Goal: Obtain resource: Download file/media

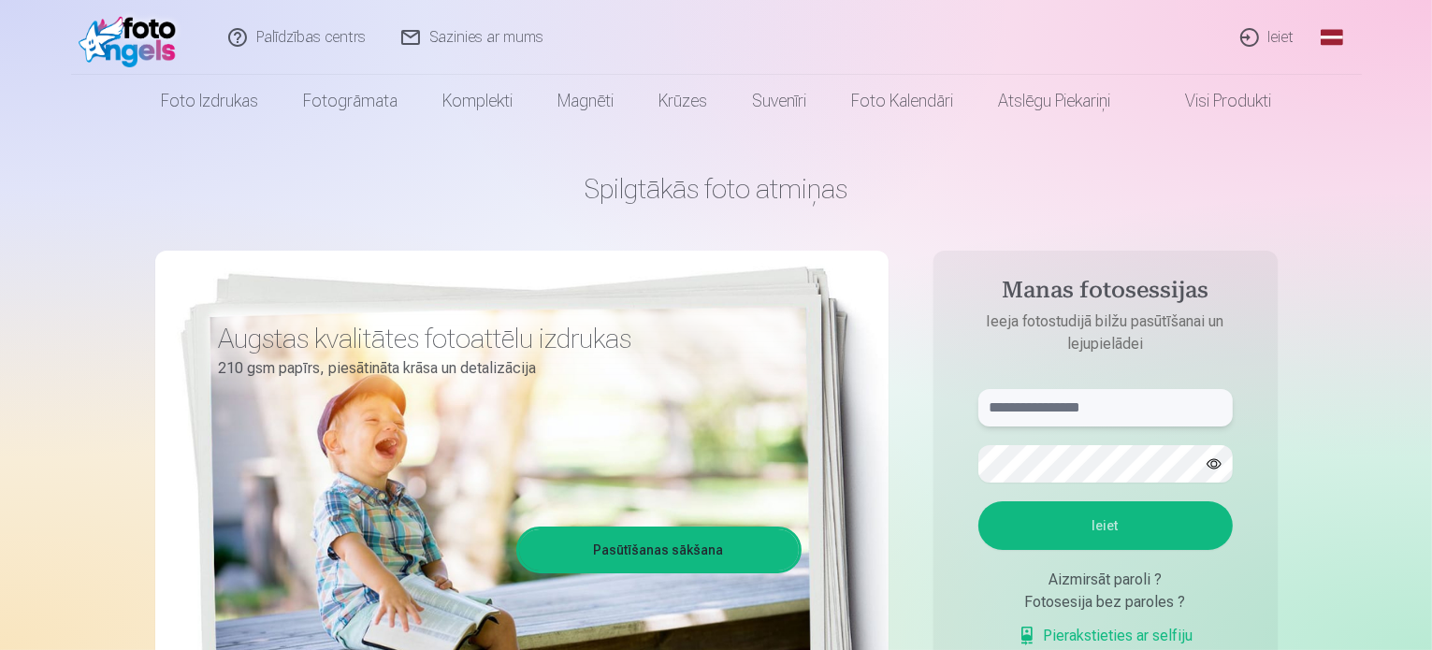
click at [1058, 410] on input "text" at bounding box center [1106, 407] width 254 height 37
type input "**********"
click at [1153, 523] on button "Ieiet" at bounding box center [1106, 525] width 254 height 49
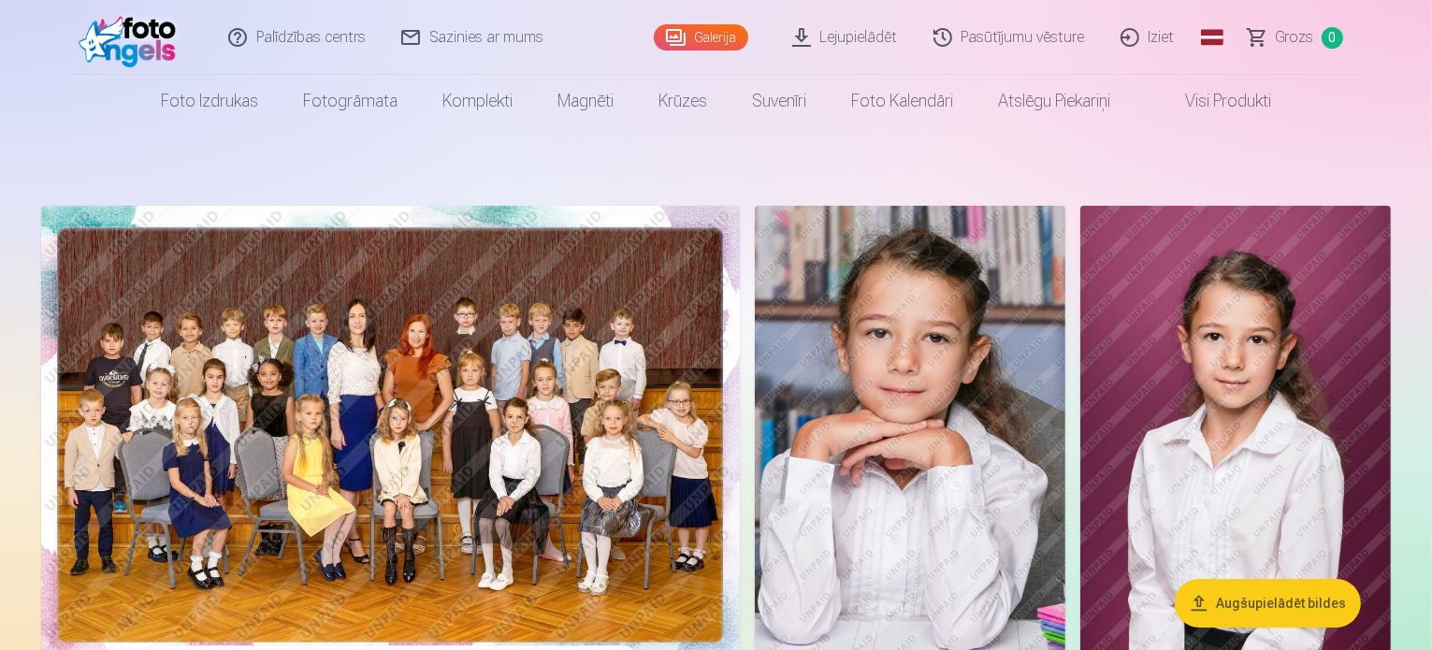
click at [866, 33] on link "Lejupielādēt" at bounding box center [846, 37] width 141 height 75
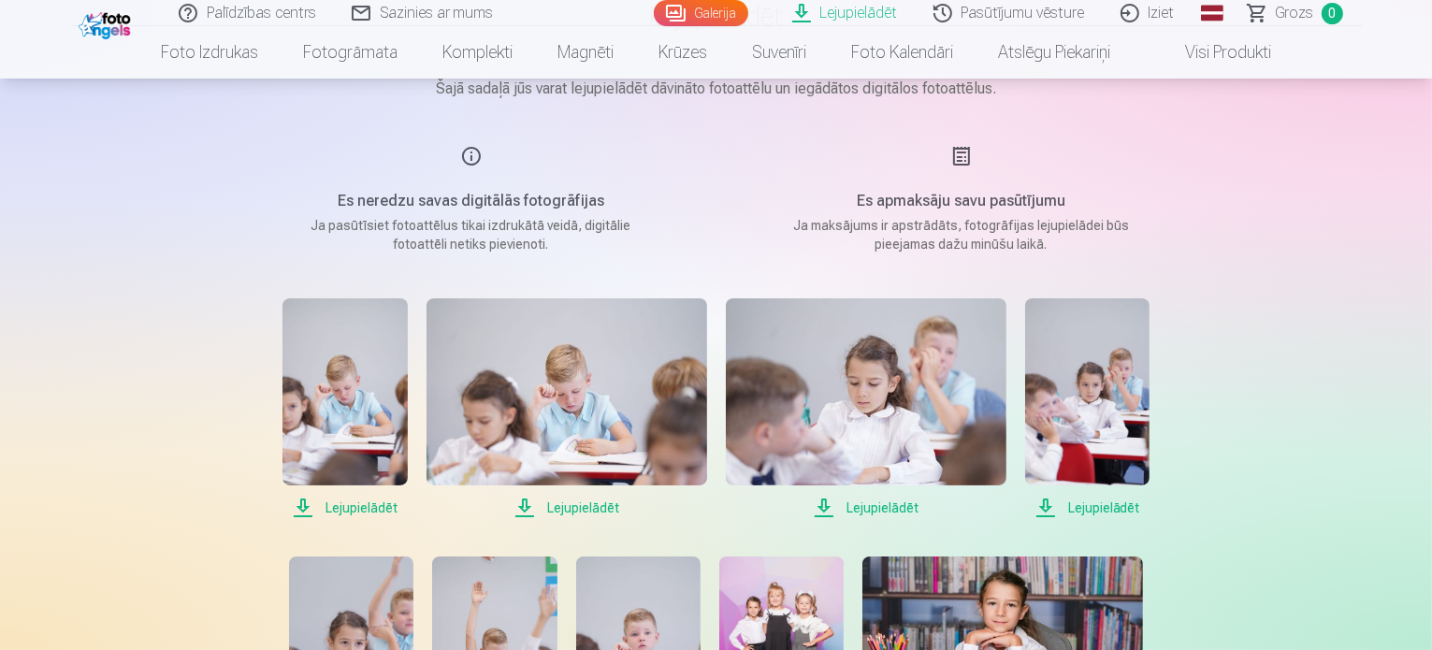
scroll to position [190, 0]
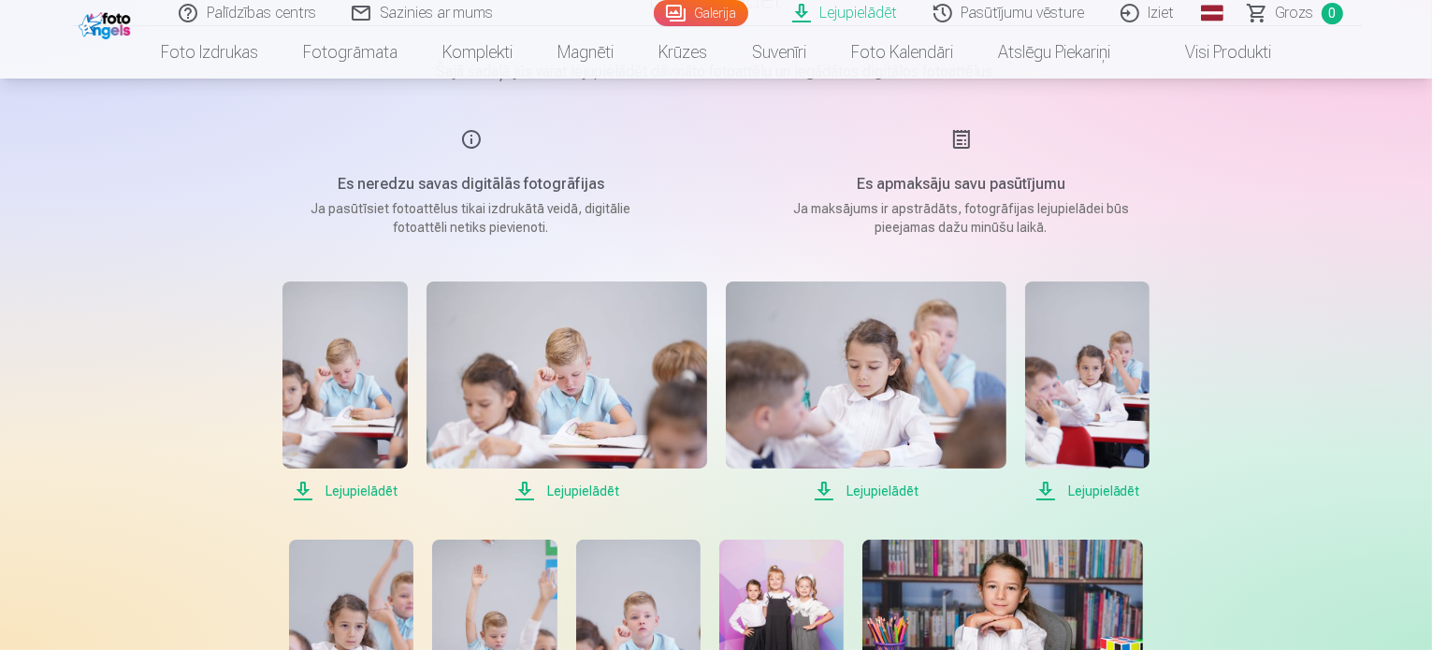
click at [346, 494] on span "Lejupielādēt" at bounding box center [345, 491] width 124 height 22
click at [579, 491] on span "Lejupielādēt" at bounding box center [567, 491] width 281 height 22
click at [864, 488] on span "Lejupielādēt" at bounding box center [866, 491] width 281 height 22
click at [1108, 492] on span "Lejupielādēt" at bounding box center [1087, 491] width 124 height 22
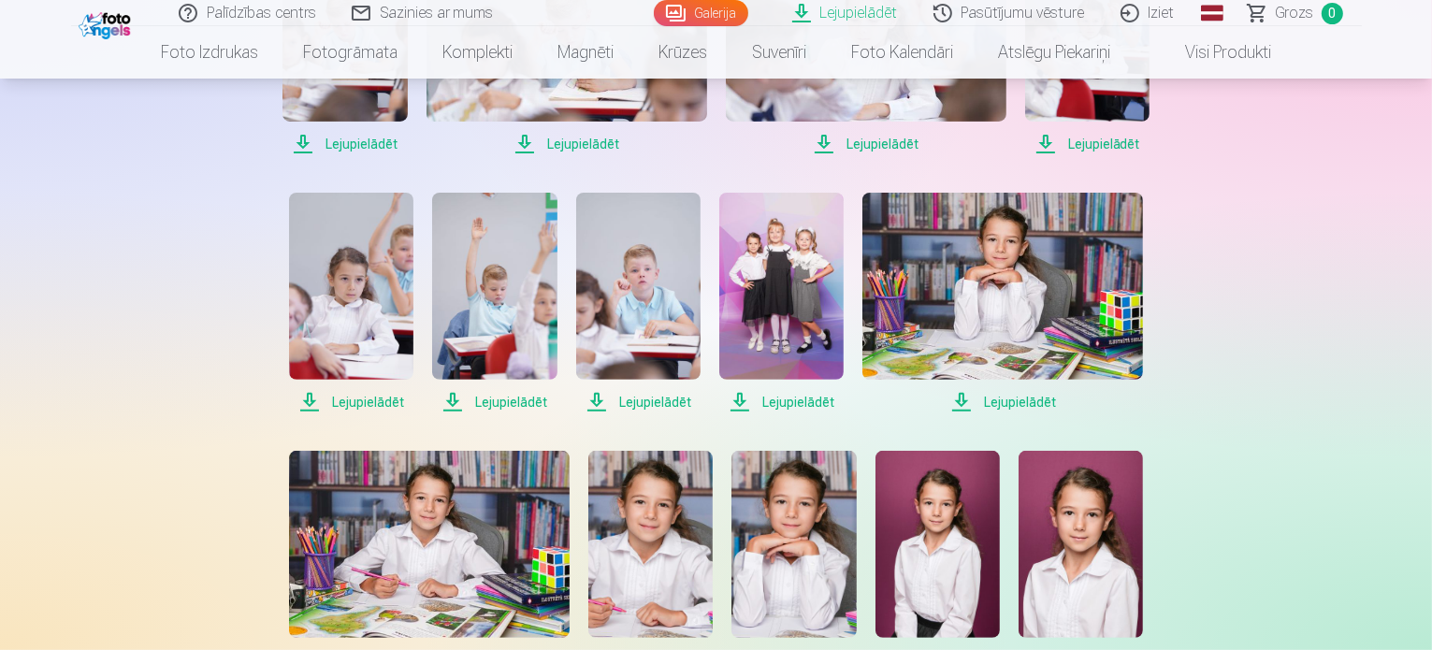
scroll to position [549, 0]
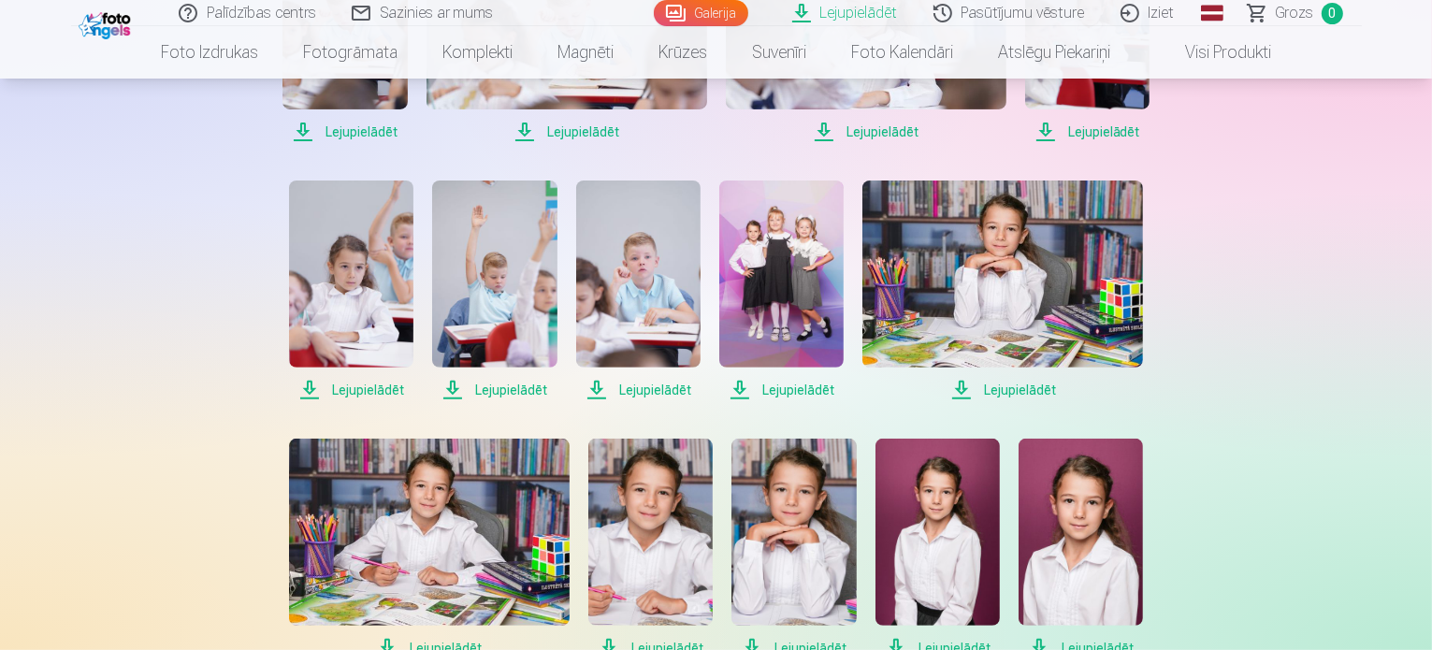
click at [1014, 387] on span "Lejupielādēt" at bounding box center [1003, 390] width 281 height 22
click at [796, 390] on span "Lejupielādēt" at bounding box center [781, 390] width 124 height 22
click at [632, 391] on span "Lejupielādēt" at bounding box center [638, 390] width 124 height 22
click at [503, 387] on span "Lejupielādēt" at bounding box center [494, 390] width 124 height 22
click at [362, 390] on span "Lejupielādēt" at bounding box center [351, 390] width 124 height 22
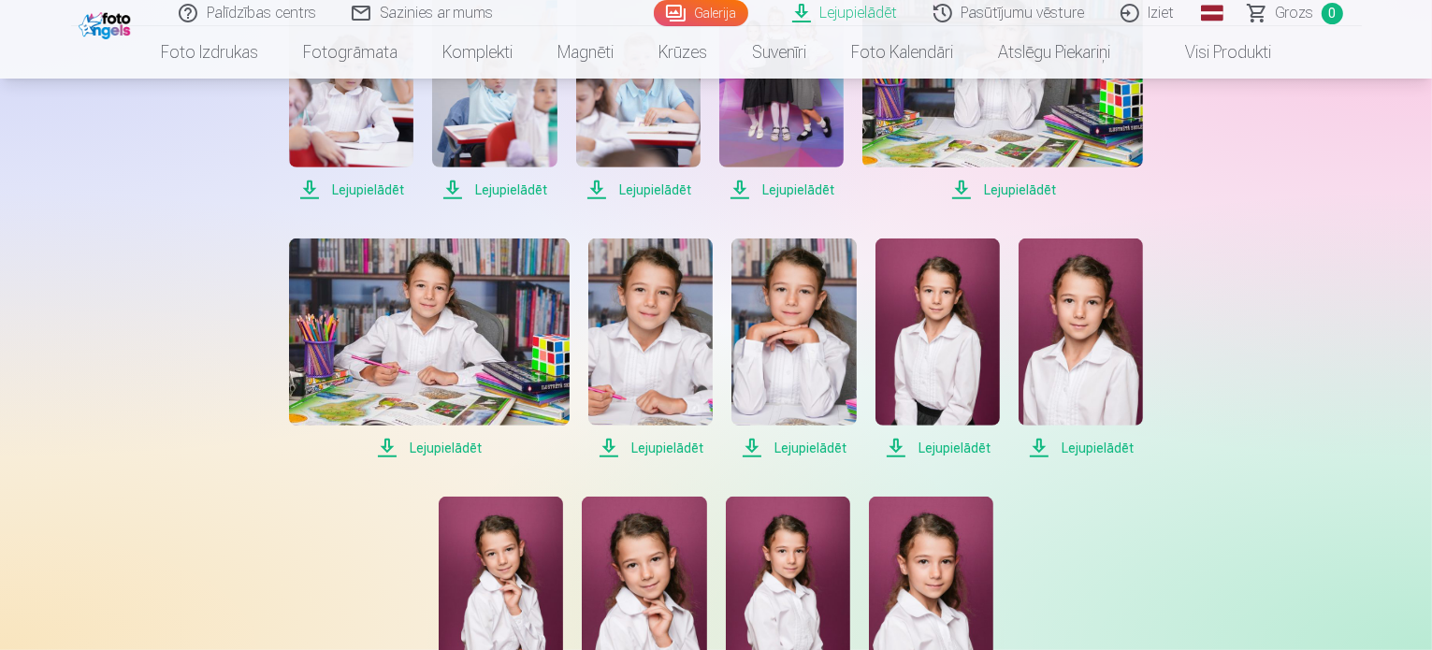
scroll to position [753, 0]
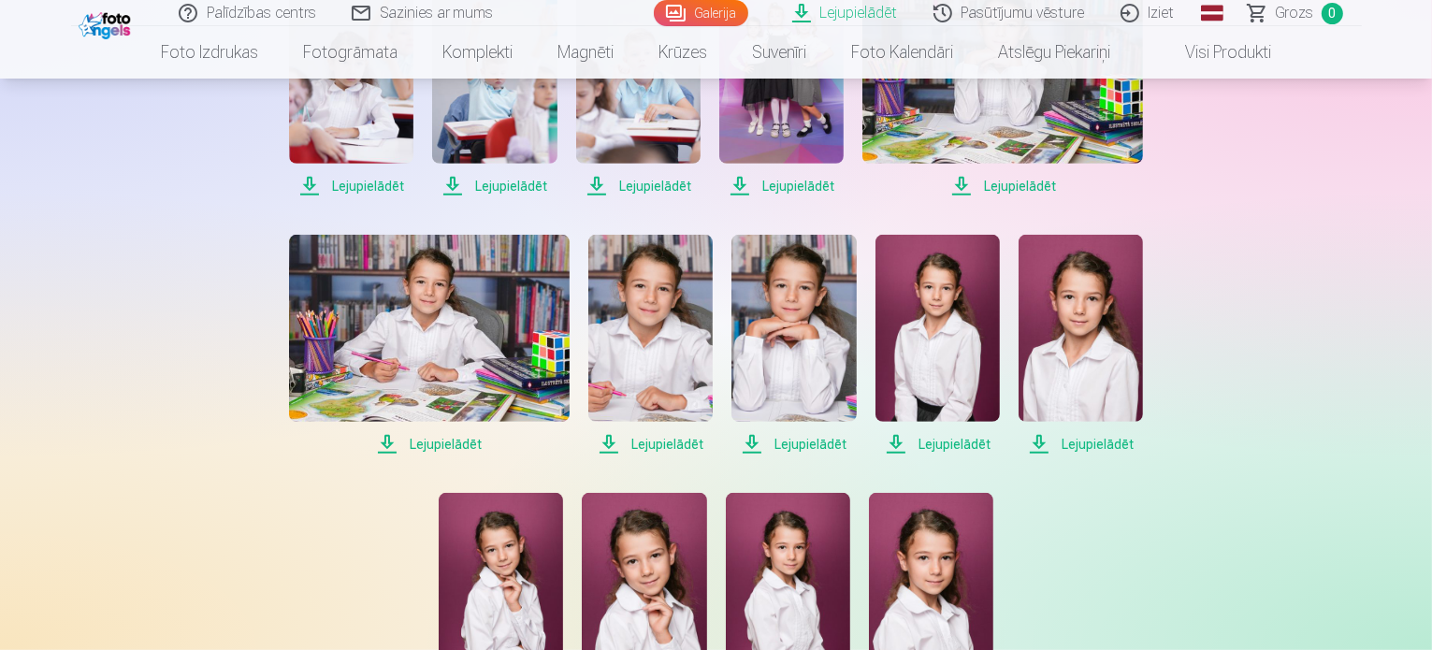
click at [465, 446] on span "Lejupielādēt" at bounding box center [429, 444] width 281 height 22
click at [670, 443] on span "Lejupielādēt" at bounding box center [650, 444] width 124 height 22
click at [780, 446] on span "Lejupielādēt" at bounding box center [794, 444] width 124 height 22
click at [947, 440] on span "Lejupielādēt" at bounding box center [938, 444] width 124 height 22
click at [1078, 441] on span "Lejupielādēt" at bounding box center [1081, 444] width 124 height 22
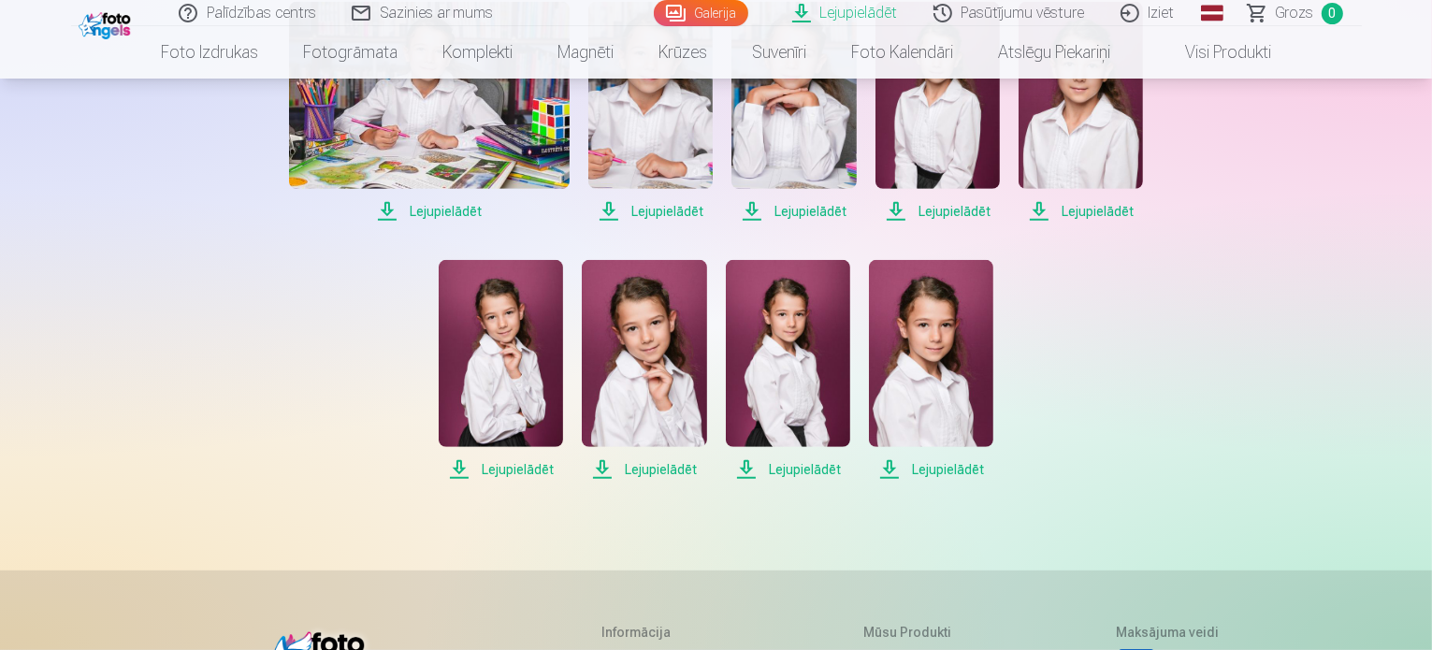
scroll to position [995, 0]
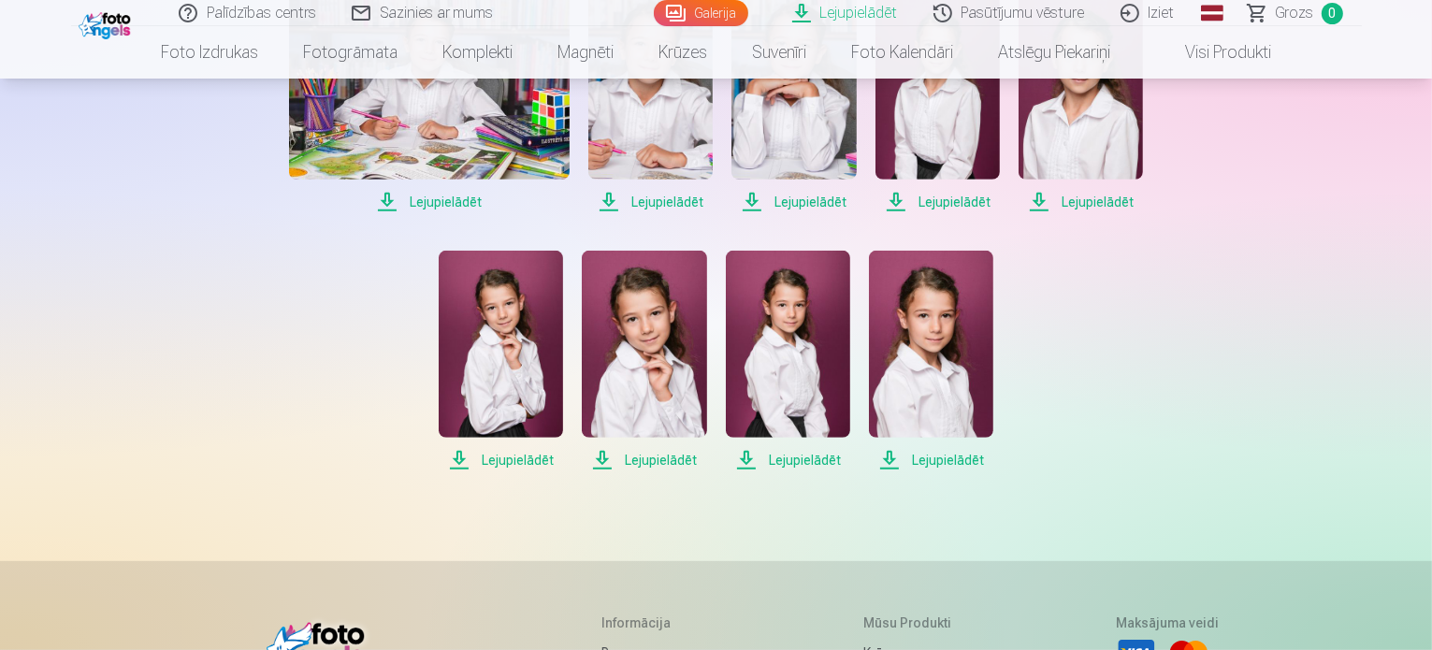
click at [936, 462] on span "Lejupielādēt" at bounding box center [931, 460] width 124 height 22
click at [777, 459] on span "Lejupielādēt" at bounding box center [788, 460] width 124 height 22
click at [646, 463] on span "Lejupielādēt" at bounding box center [644, 460] width 124 height 22
click at [495, 459] on span "Lejupielādēt" at bounding box center [501, 460] width 124 height 22
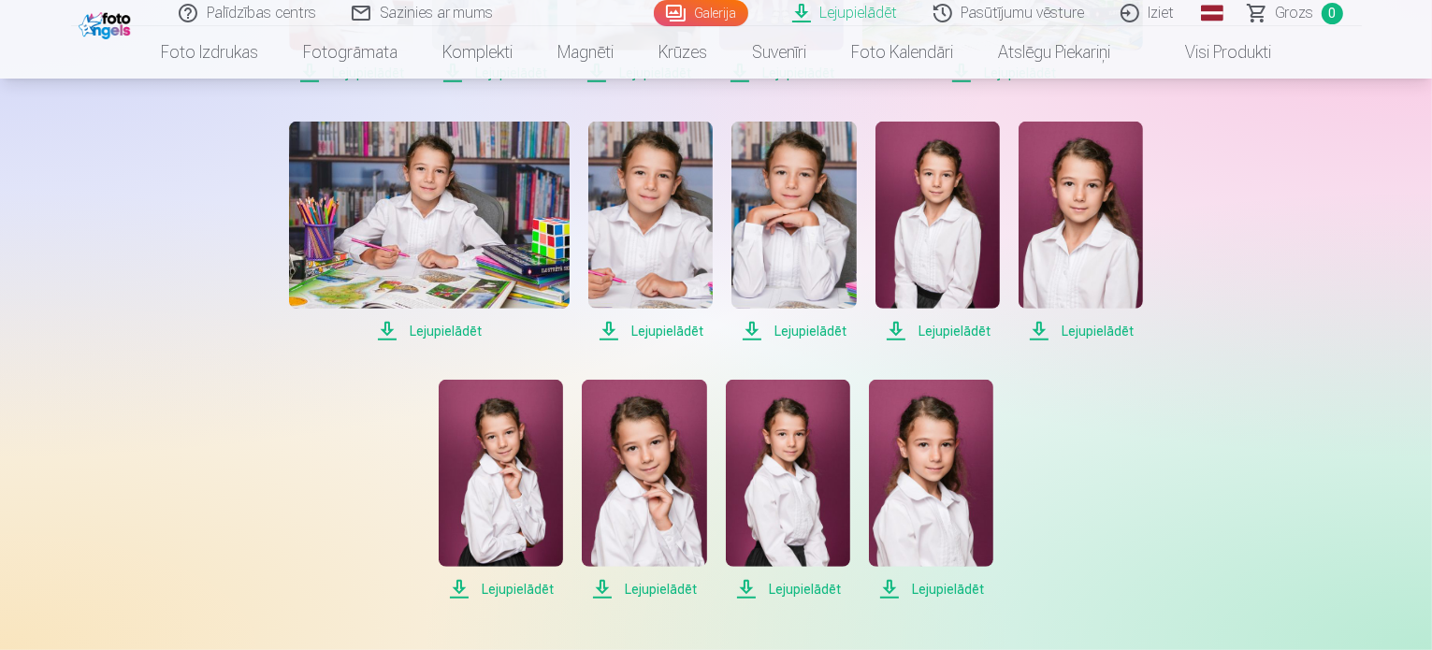
scroll to position [0, 0]
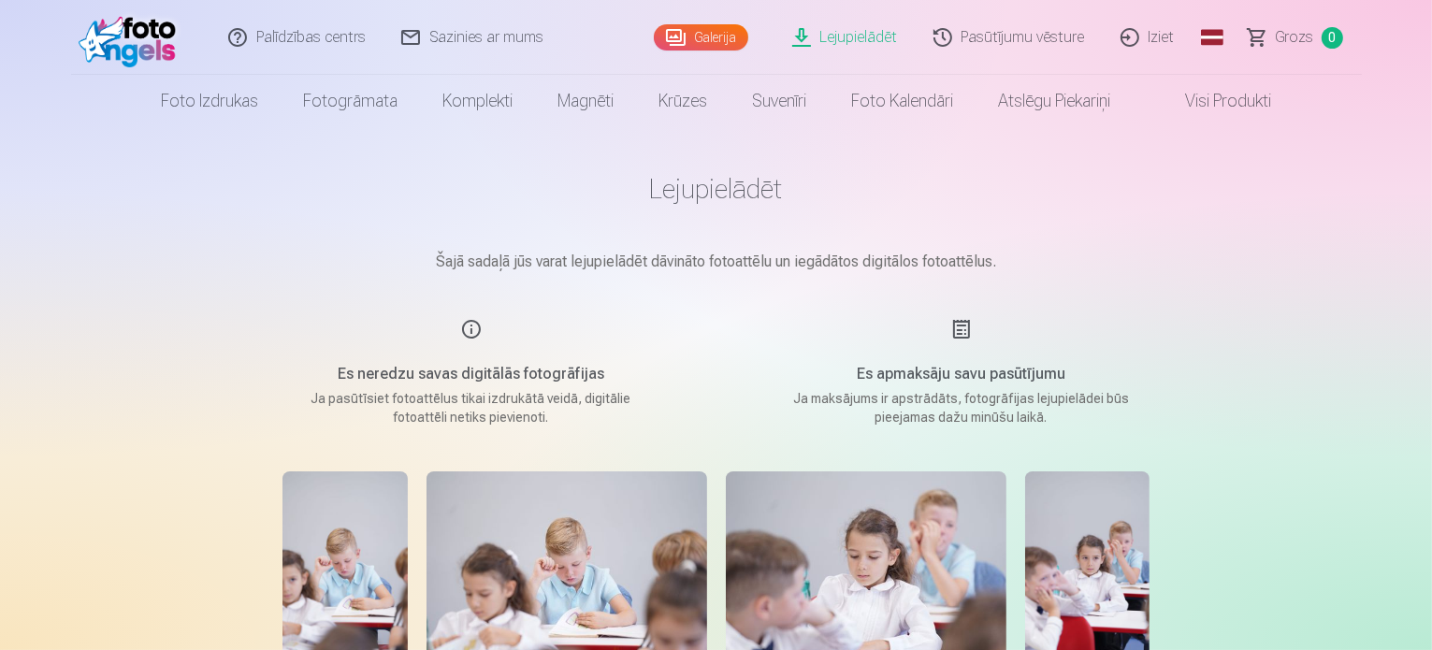
click at [1157, 36] on link "Iziet" at bounding box center [1149, 37] width 90 height 75
